Goal: Task Accomplishment & Management: Manage account settings

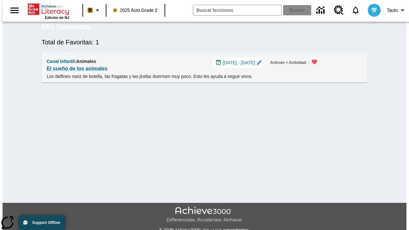
click at [241, 66] on span "[DATE] - [DATE]" at bounding box center [239, 62] width 32 height 7
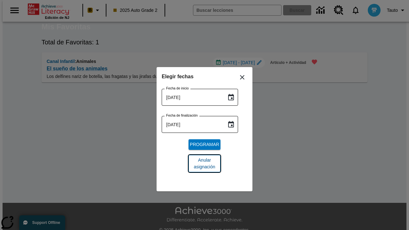
click at [205, 164] on span "Anular asignación" at bounding box center [205, 163] width 22 height 13
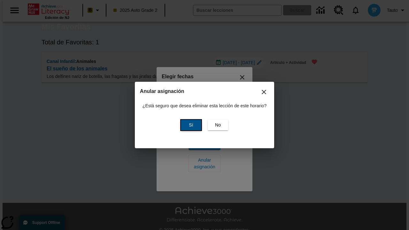
click at [190, 125] on span "Sí" at bounding box center [191, 125] width 4 height 7
